Goal: Task Accomplishment & Management: Use online tool/utility

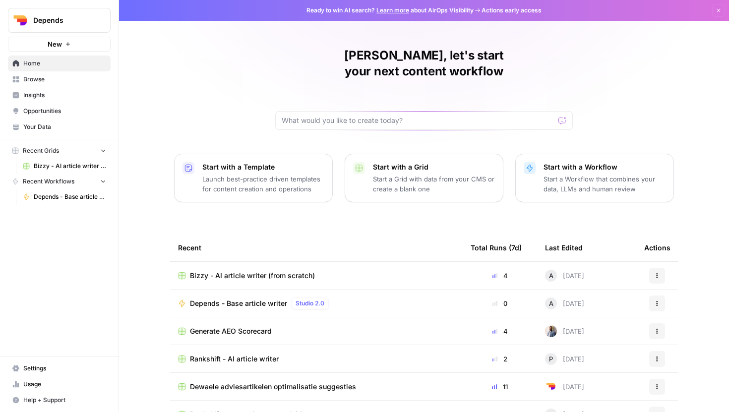
click at [79, 85] on link "Browse" at bounding box center [59, 79] width 103 height 16
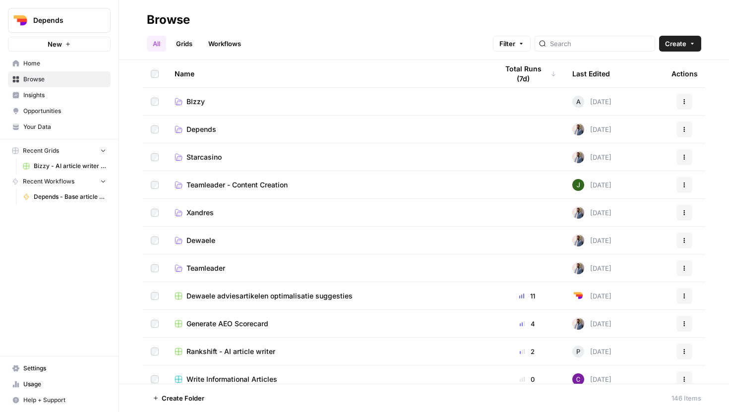
click at [196, 100] on span "BIzzy" at bounding box center [195, 102] width 18 height 10
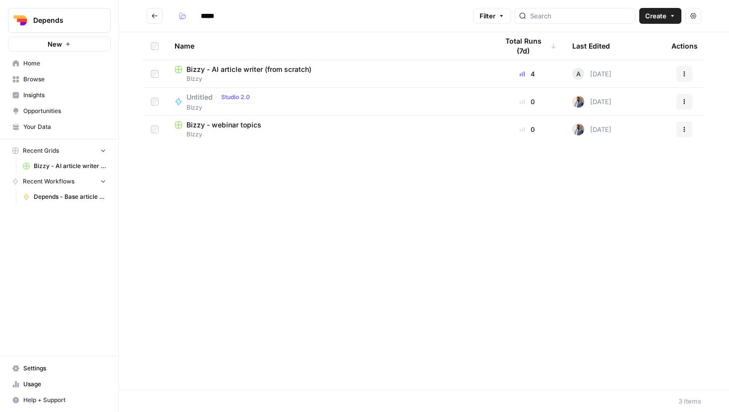
click at [219, 66] on span "Bizzy - AI article writer (from scratch)" at bounding box center [248, 69] width 125 height 10
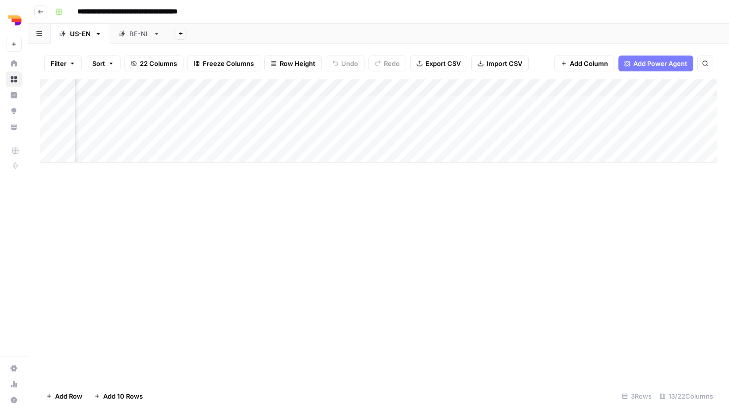
scroll to position [0, 643]
click at [629, 136] on div "Add Column" at bounding box center [378, 120] width 676 height 83
click at [654, 135] on div "Add Column" at bounding box center [378, 120] width 676 height 83
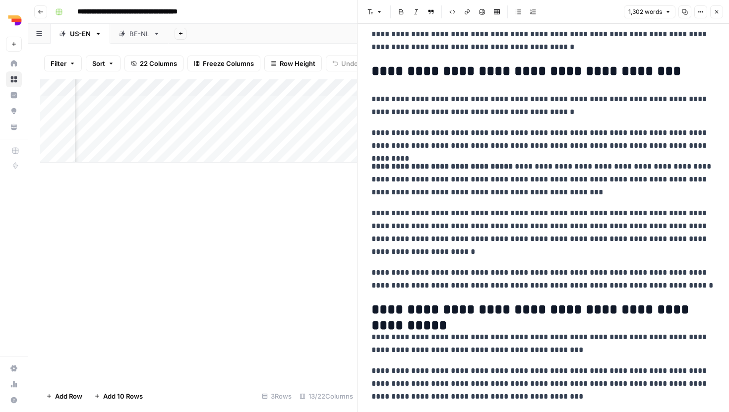
scroll to position [186, 0]
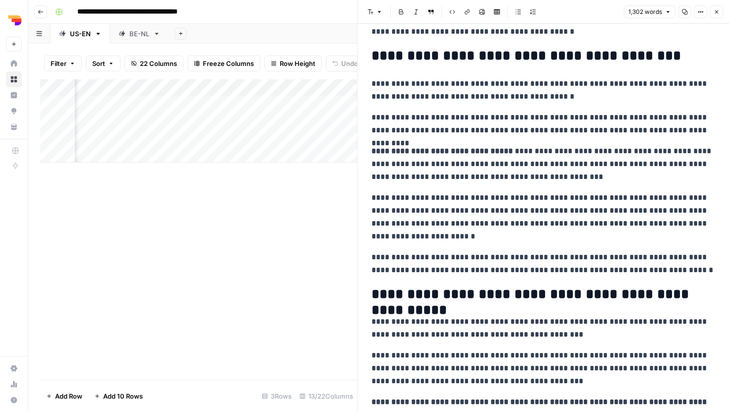
click at [721, 7] on button "Close" at bounding box center [716, 11] width 13 height 13
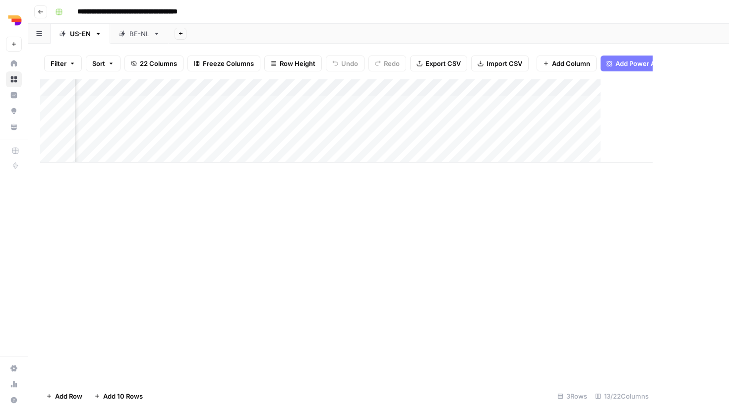
scroll to position [0, 631]
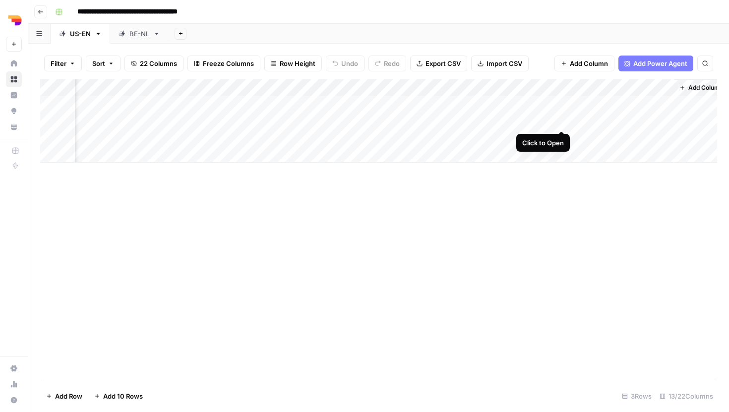
click at [561, 119] on div "Add Column" at bounding box center [378, 120] width 676 height 83
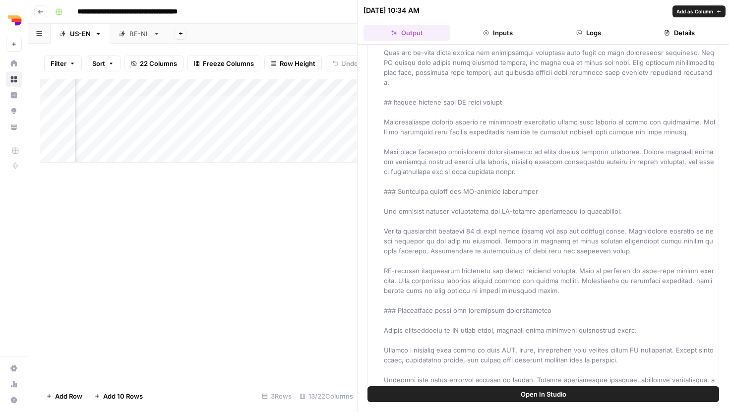
scroll to position [1369, 0]
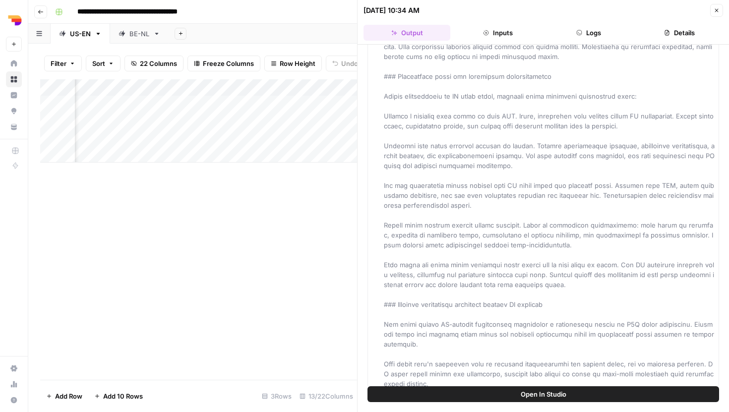
click at [713, 7] on icon "button" at bounding box center [716, 10] width 6 height 6
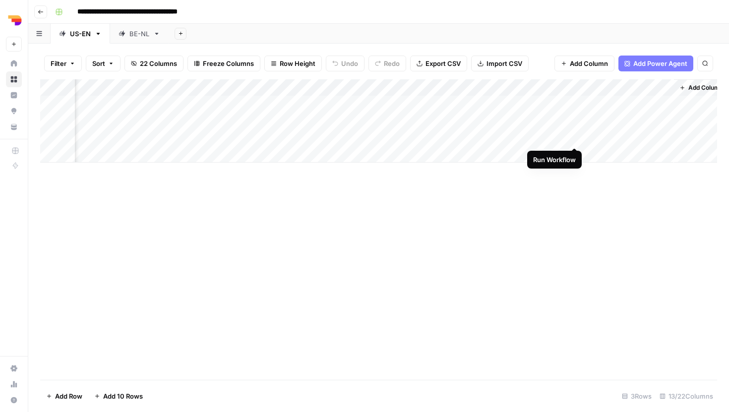
click at [576, 136] on div "Add Column" at bounding box center [378, 120] width 676 height 83
click at [535, 134] on div "Add Column" at bounding box center [378, 120] width 676 height 83
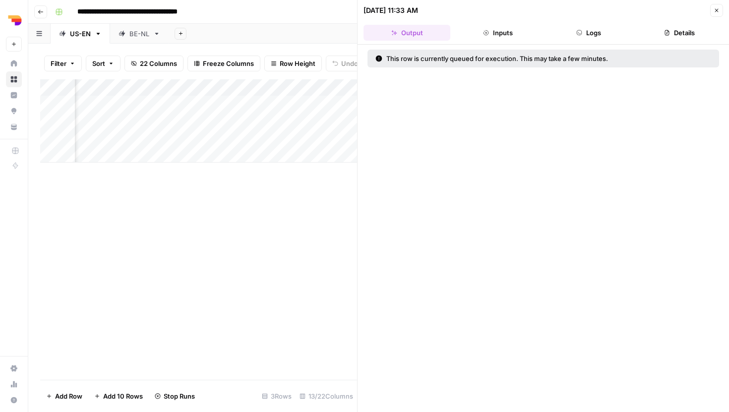
click at [718, 11] on icon "button" at bounding box center [716, 10] width 6 height 6
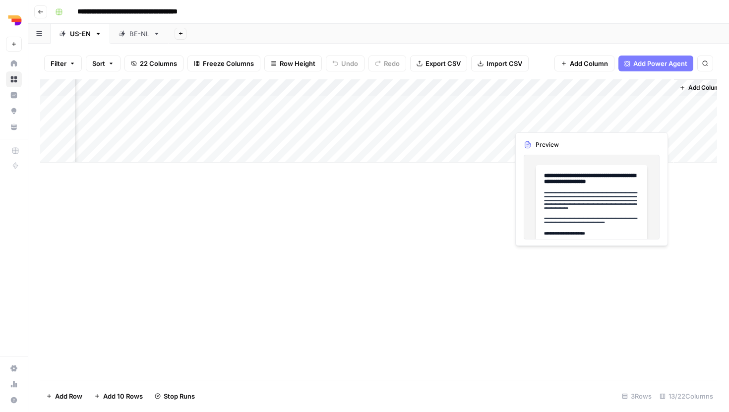
click at [639, 118] on div "Add Column" at bounding box center [378, 120] width 676 height 83
click at [622, 178] on div "Add Column" at bounding box center [378, 229] width 676 height 300
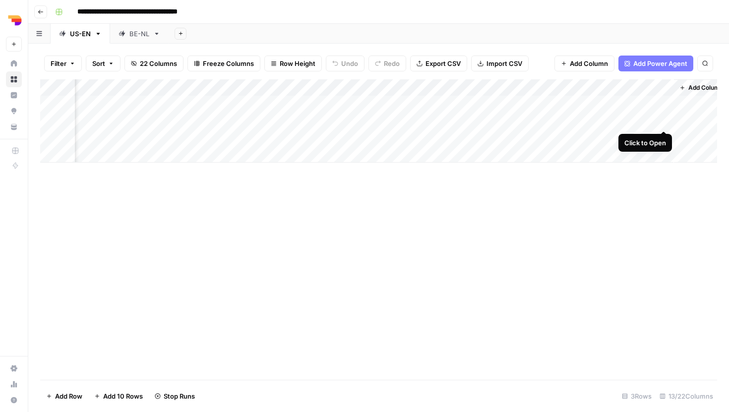
click at [664, 121] on div "Add Column" at bounding box center [378, 120] width 676 height 83
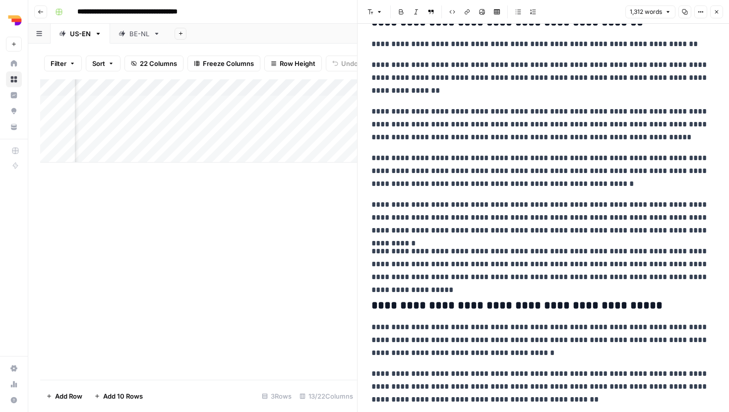
scroll to position [1903, 0]
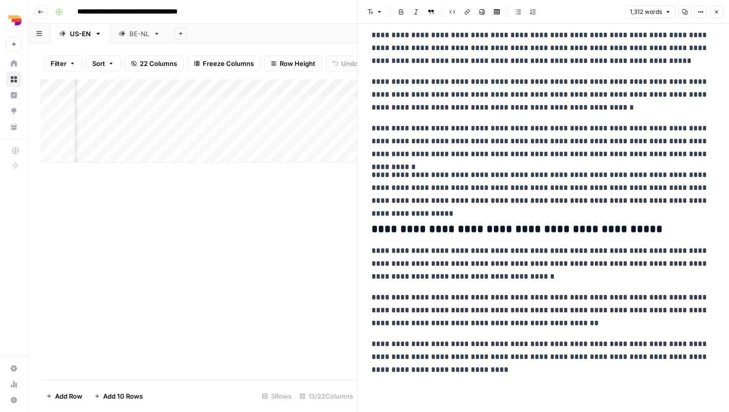
click at [718, 5] on button "Close" at bounding box center [716, 11] width 13 height 13
